Goal: Find specific page/section: Find specific page/section

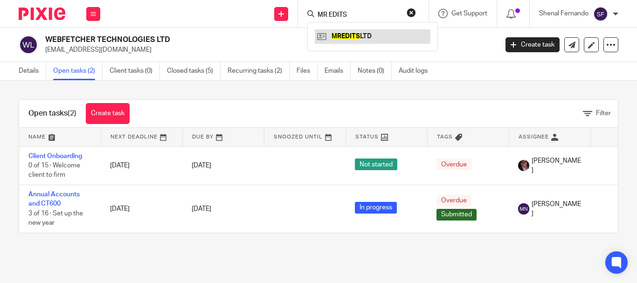
type input "MR EDITS"
click at [363, 41] on link at bounding box center [373, 36] width 116 height 14
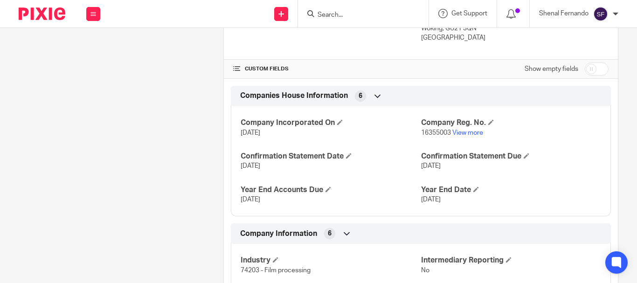
click at [591, 76] on input "checkbox" at bounding box center [597, 68] width 24 height 13
checkbox input "true"
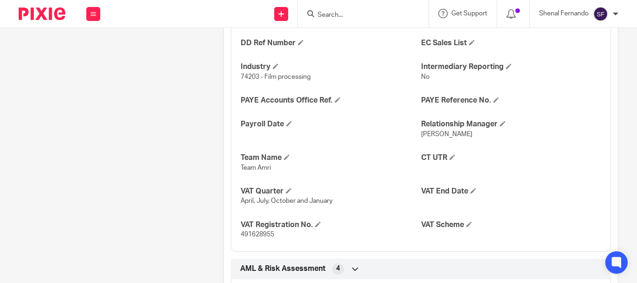
scroll to position [606, 0]
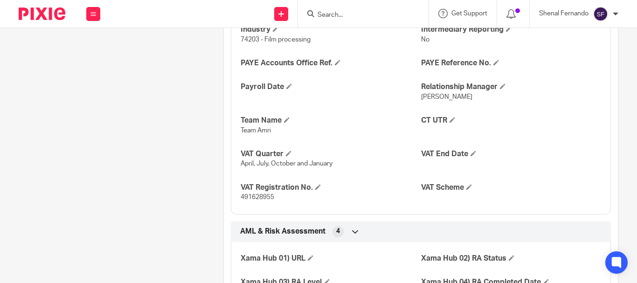
click at [249, 200] on span "491628955" at bounding box center [258, 197] width 34 height 7
copy span "491628955"
